Goal: Transaction & Acquisition: Purchase product/service

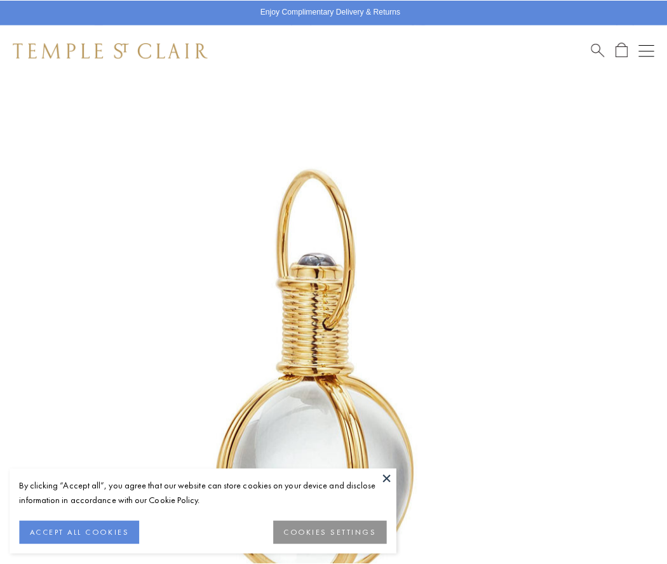
scroll to position [329, 0]
